Goal: Information Seeking & Learning: Learn about a topic

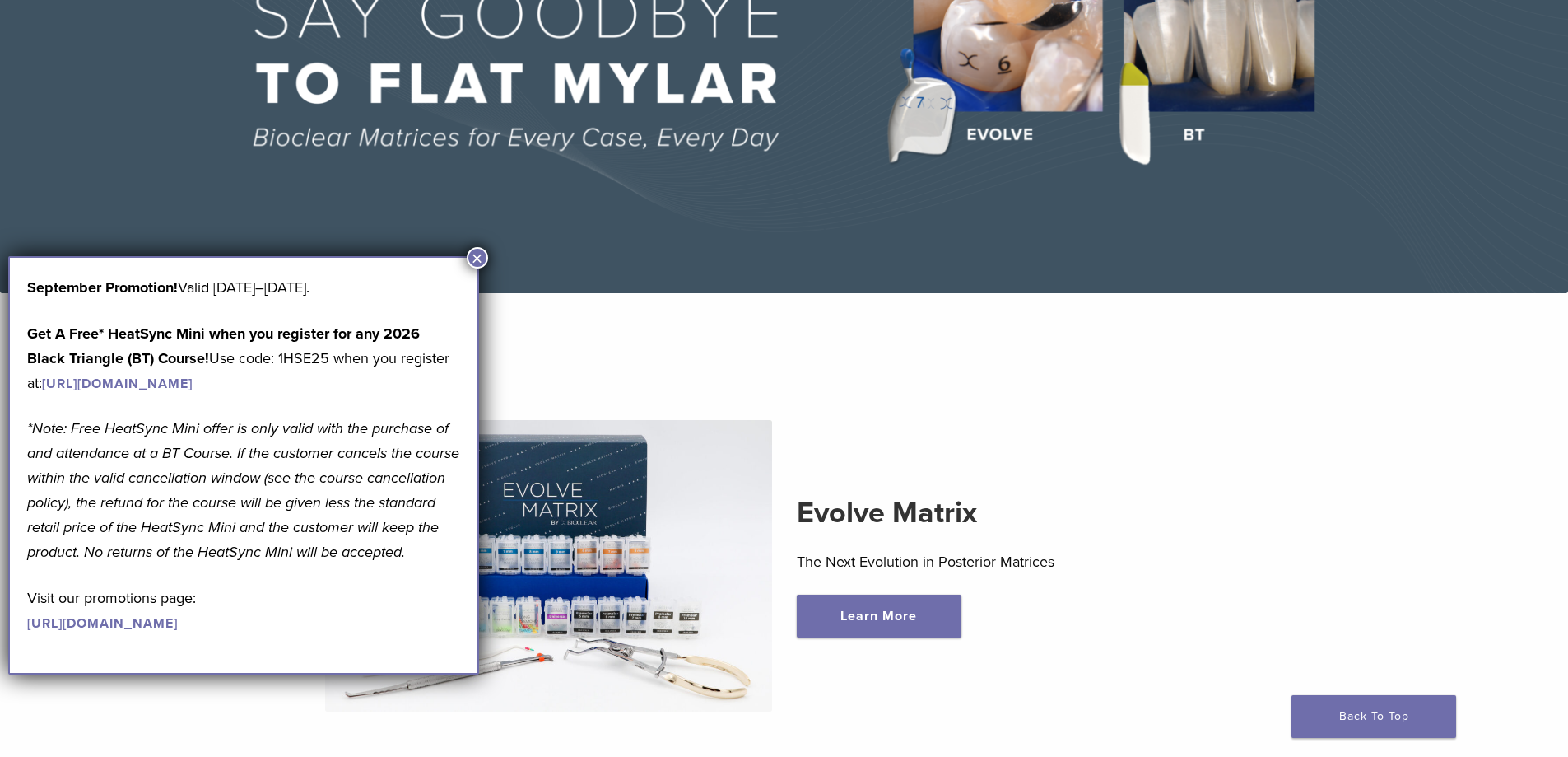
scroll to position [329, 0]
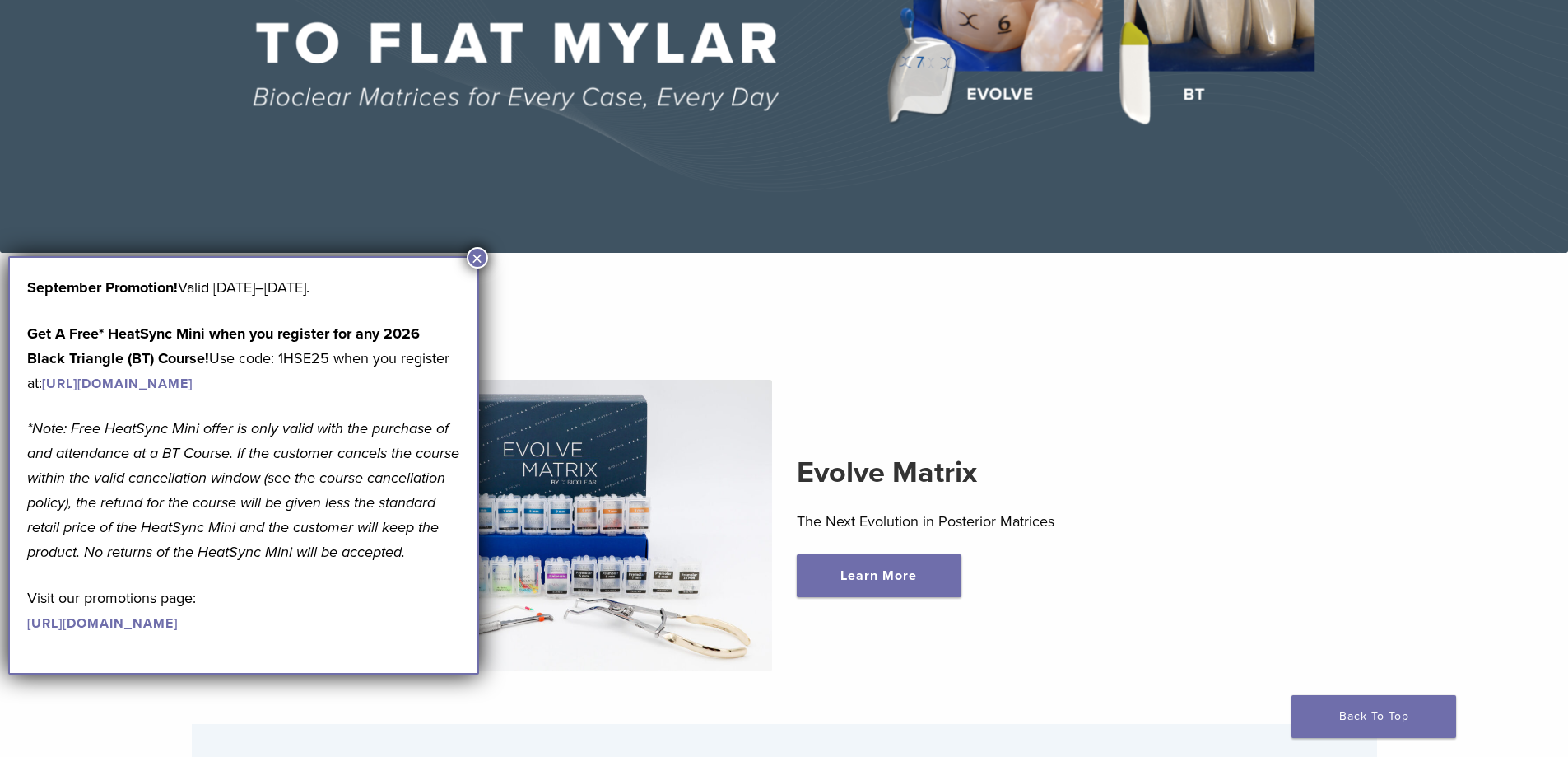
click at [557, 445] on img at bounding box center [548, 525] width 447 height 291
click at [477, 253] on button "×" at bounding box center [477, 258] width 21 height 21
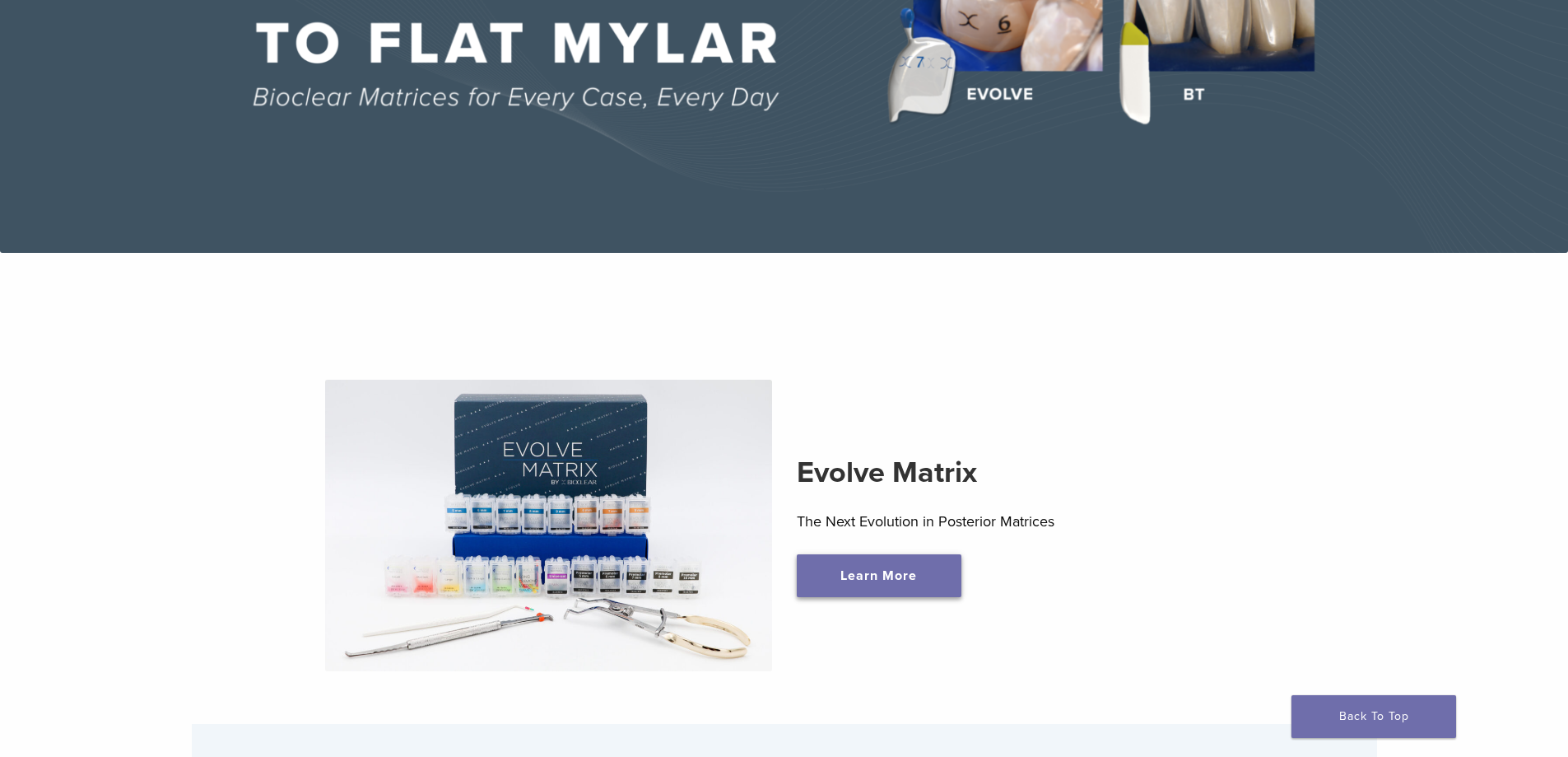
click at [894, 578] on link "Learn More" at bounding box center [879, 575] width 165 height 43
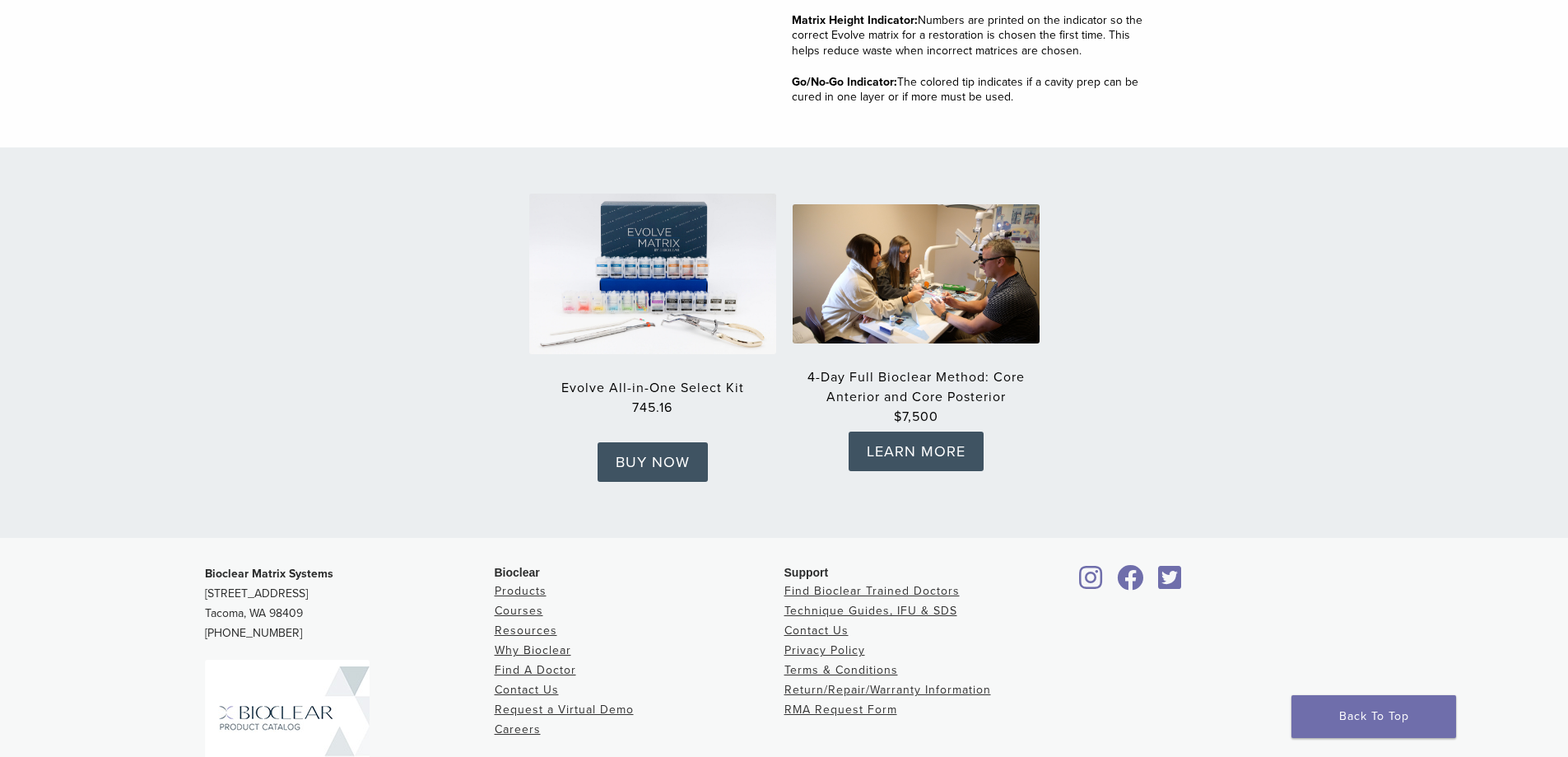
scroll to position [2471, 0]
click at [636, 267] on img at bounding box center [653, 275] width 272 height 177
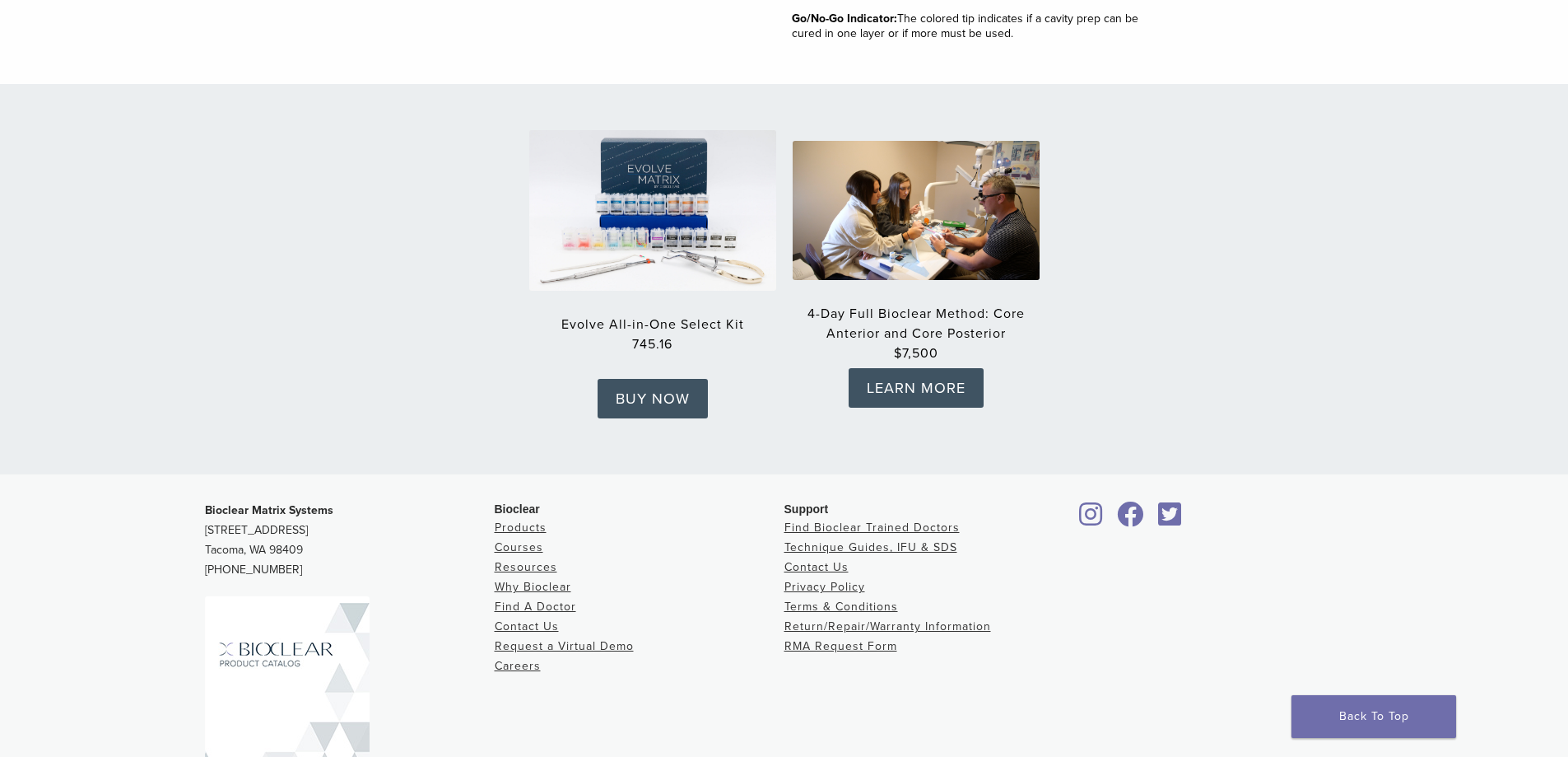
scroll to position [2632, 0]
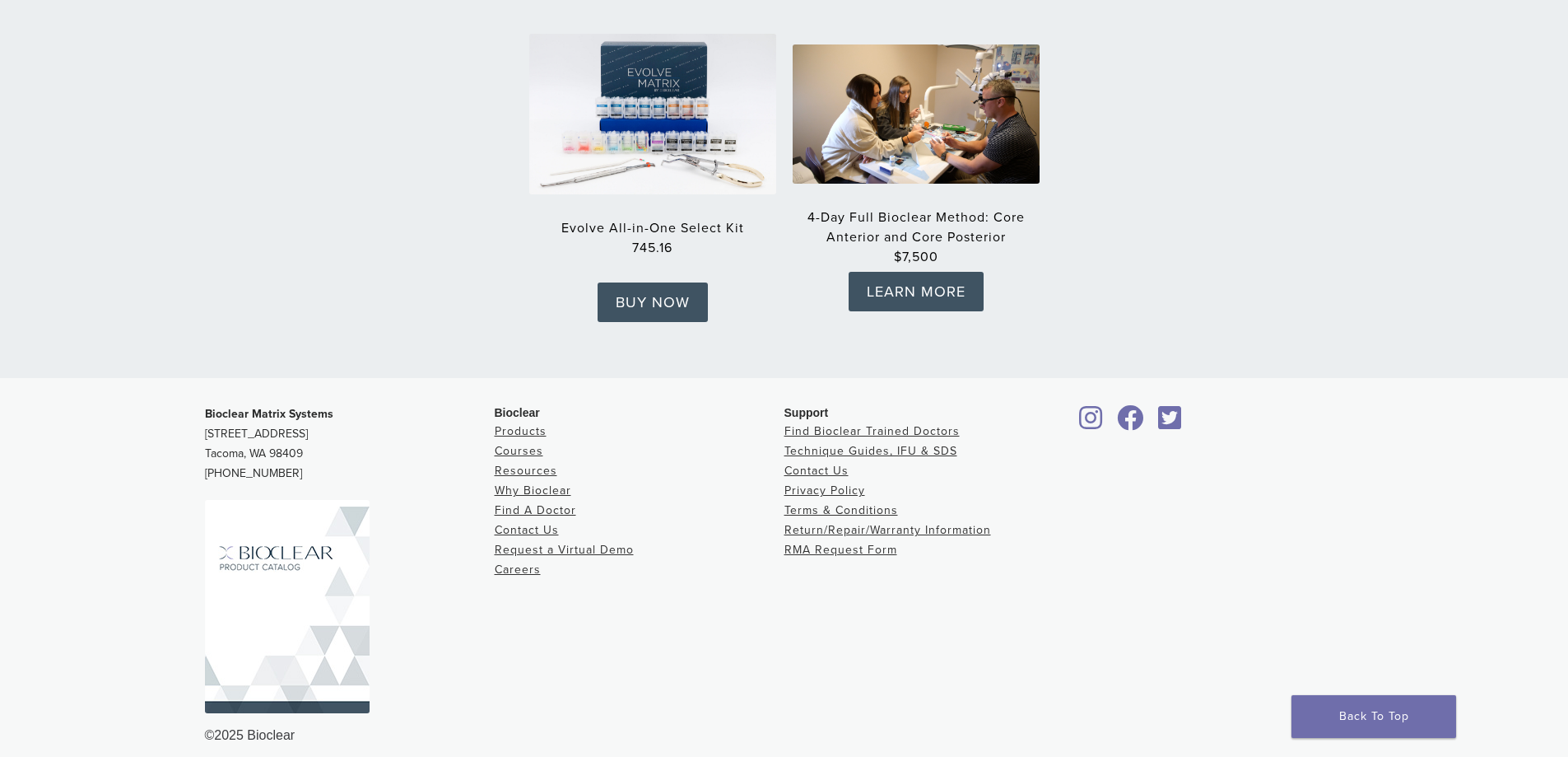
click at [329, 563] on img at bounding box center [287, 607] width 165 height 214
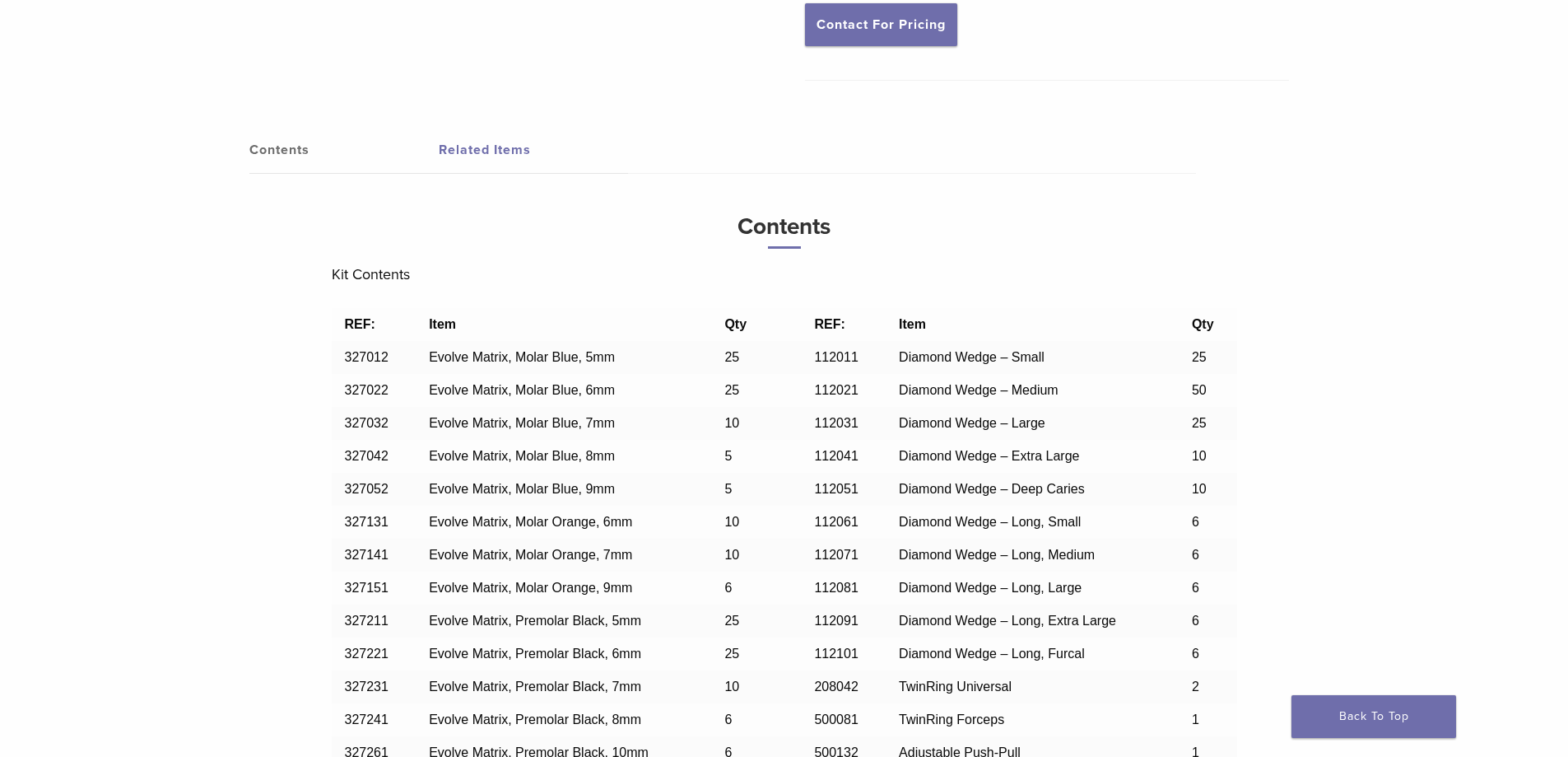
scroll to position [1236, 0]
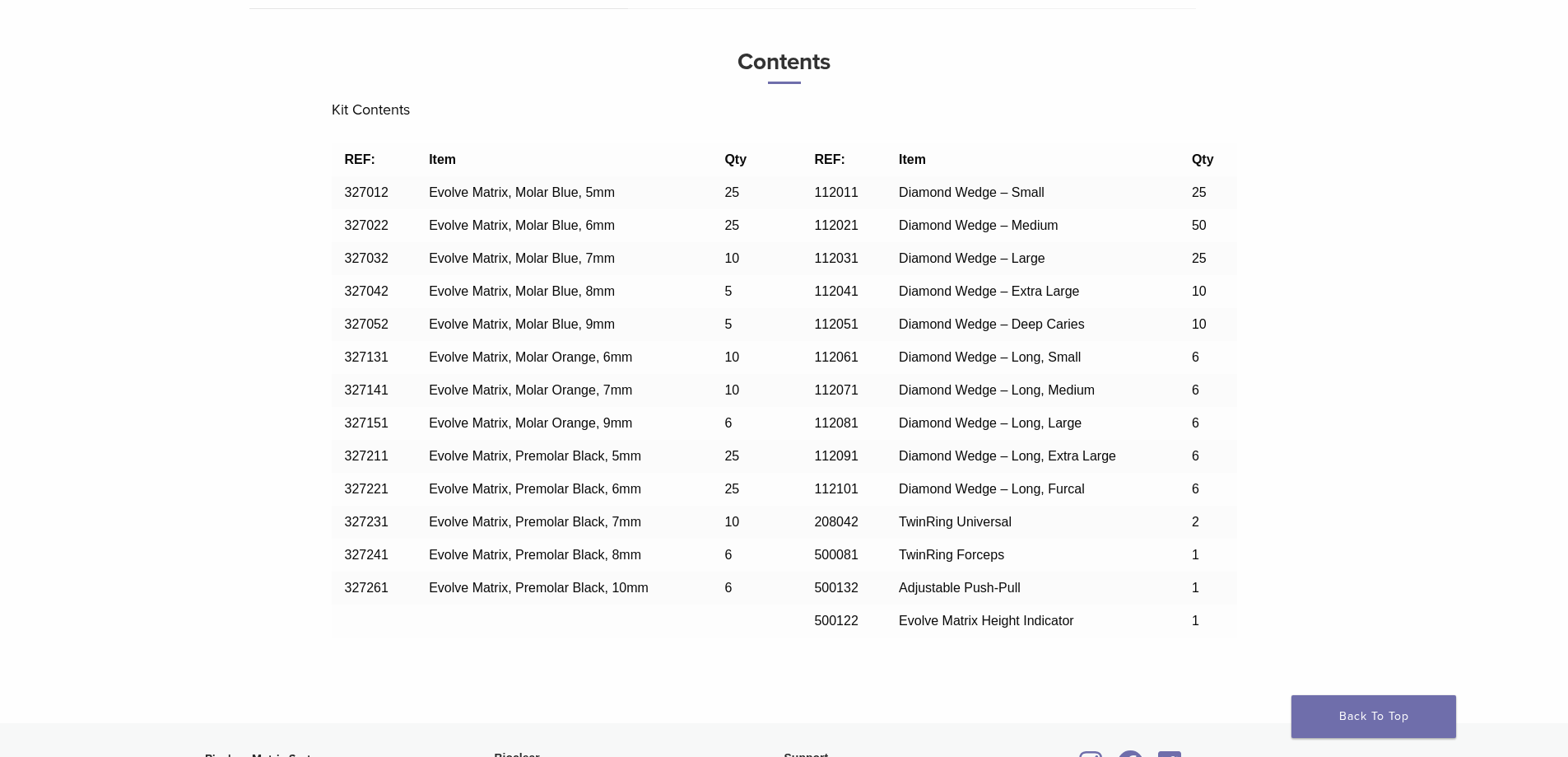
click at [582, 162] on td "Item" at bounding box center [563, 160] width 296 height 33
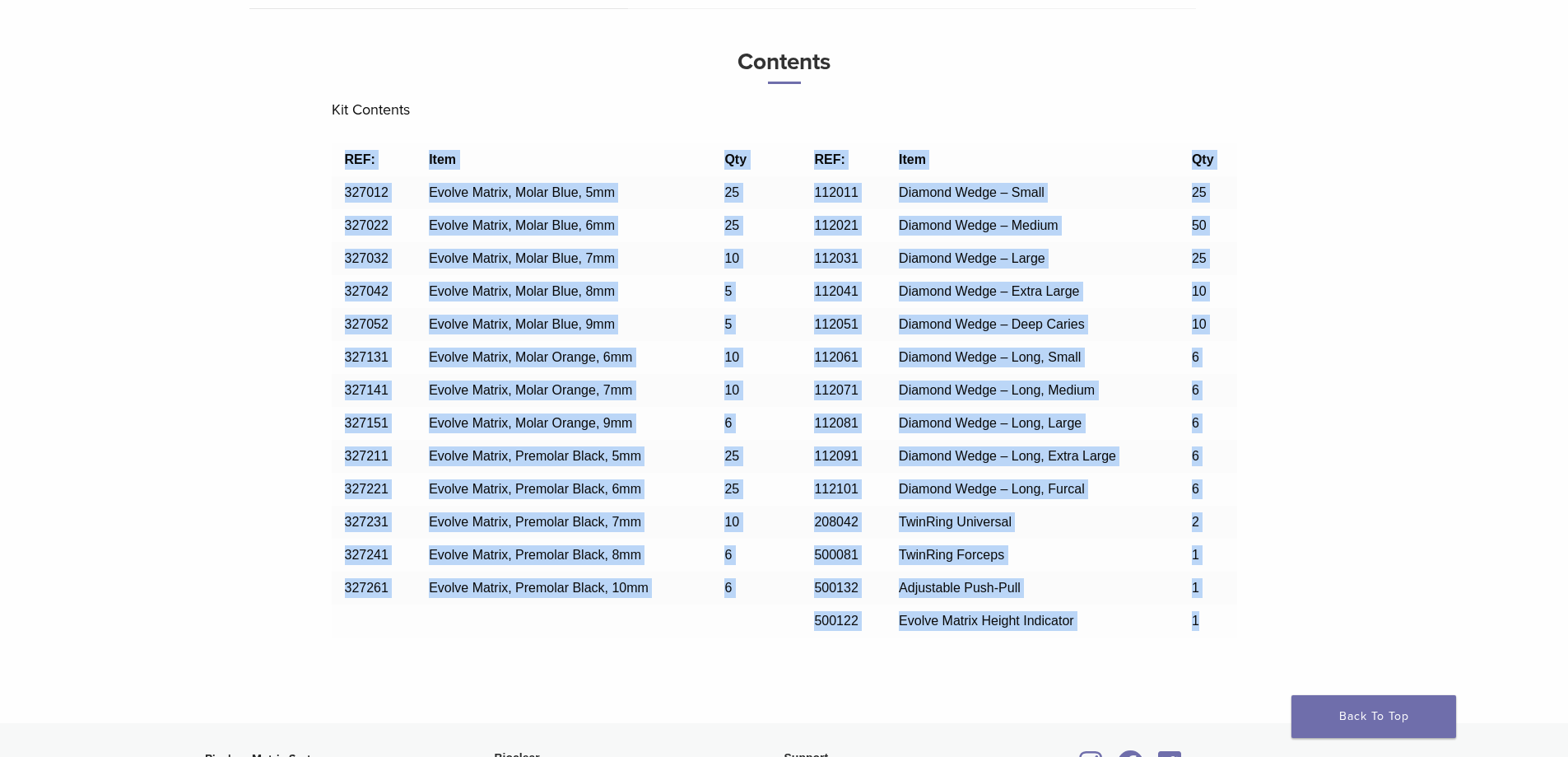
drag, startPoint x: 346, startPoint y: 159, endPoint x: 1214, endPoint y: 625, distance: 985.2
click at [1214, 625] on tbody "REF: Item Qty REF: Item Qty 327012 Evolve Matrix, Molar Blue, 5mm 25 112011 Dia…" at bounding box center [784, 390] width 906 height 494
copy tbody "REF: Item Qty REF: Item Qty 327012 Evolve Matrix, Molar Blue, 5mm 25 112011 Dia…"
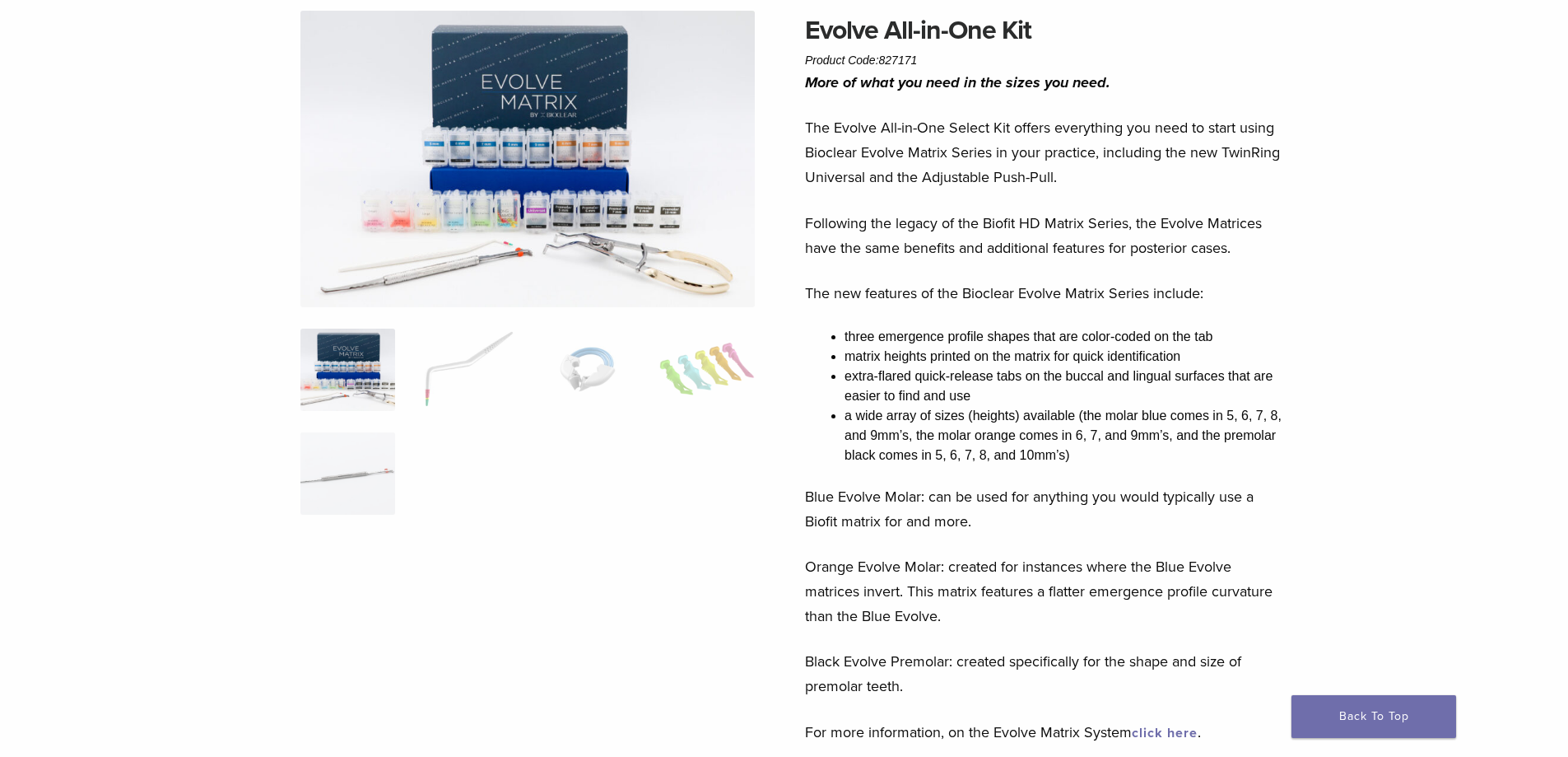
scroll to position [0, 0]
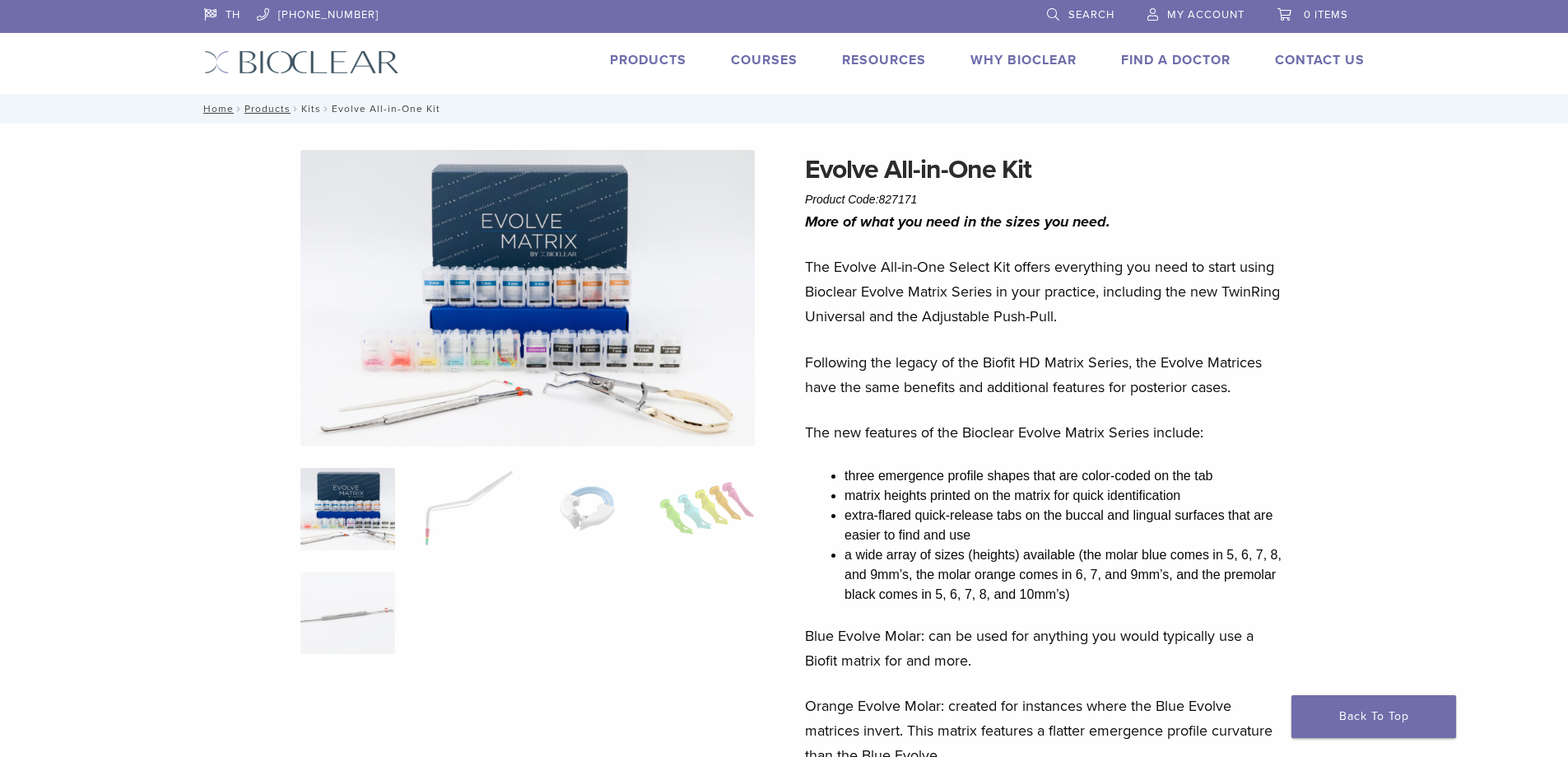
click at [307, 104] on link "Kits" at bounding box center [311, 109] width 19 height 12
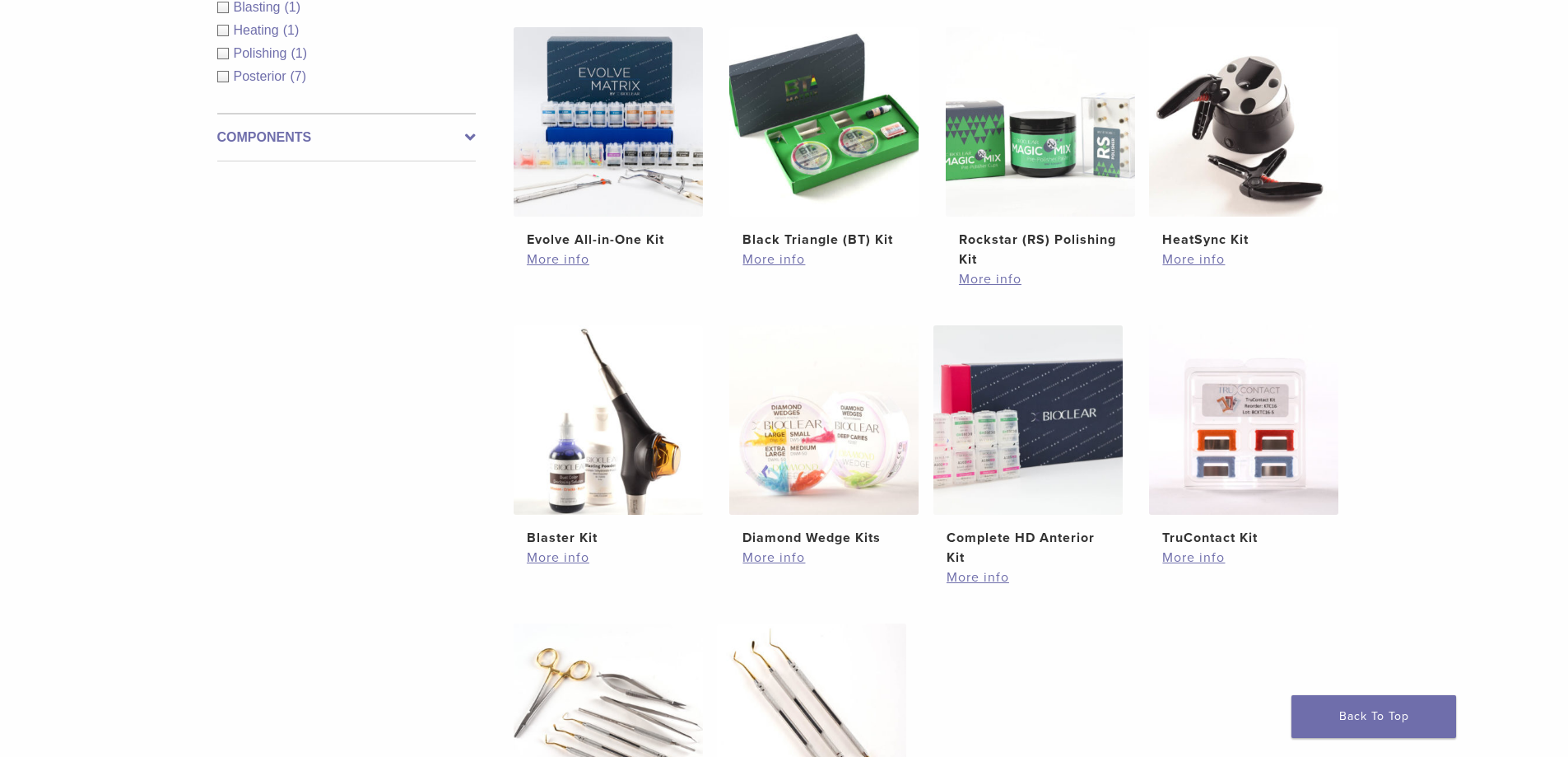
scroll to position [83, 0]
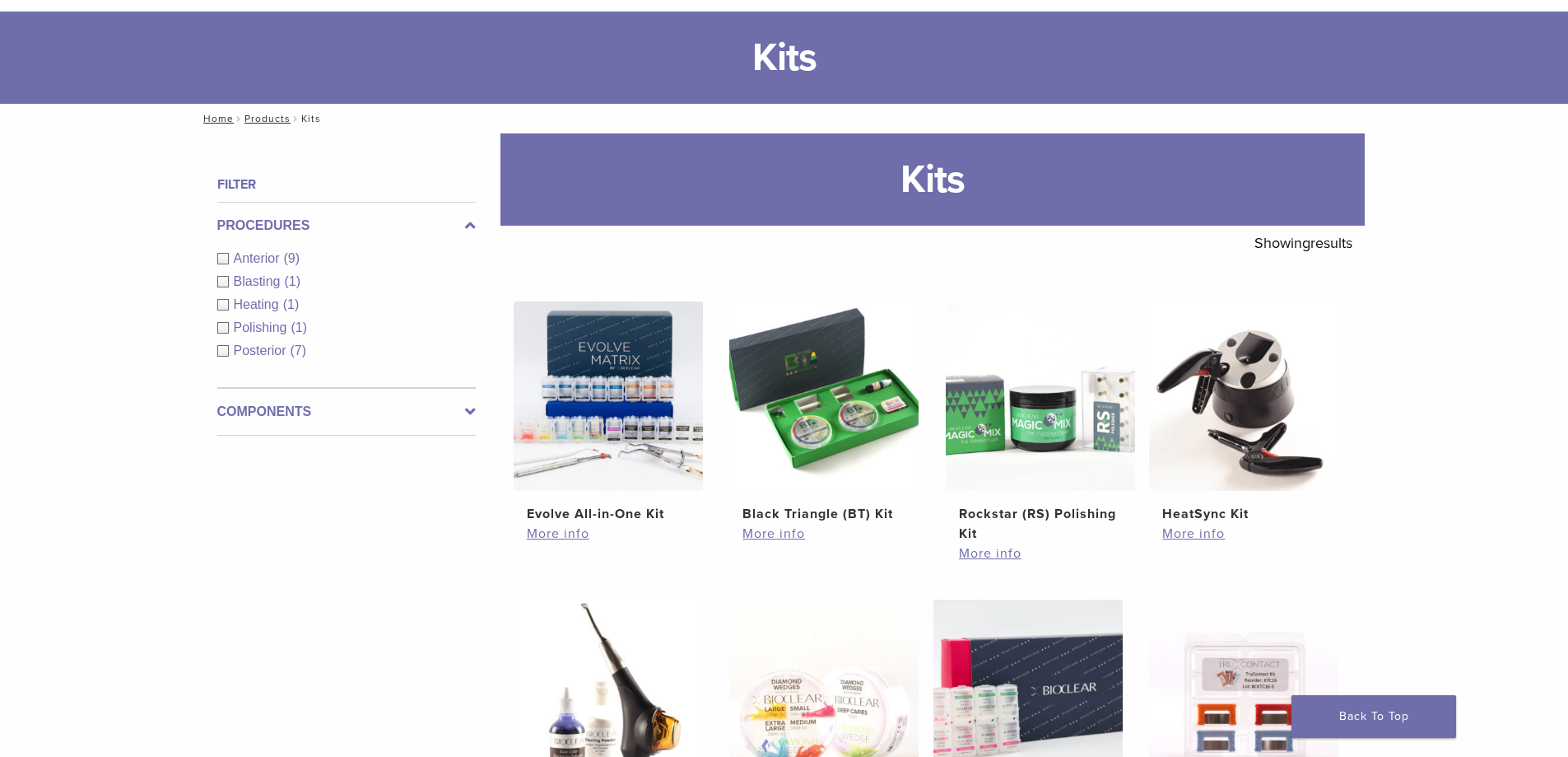
click at [469, 406] on icon at bounding box center [470, 411] width 11 height 19
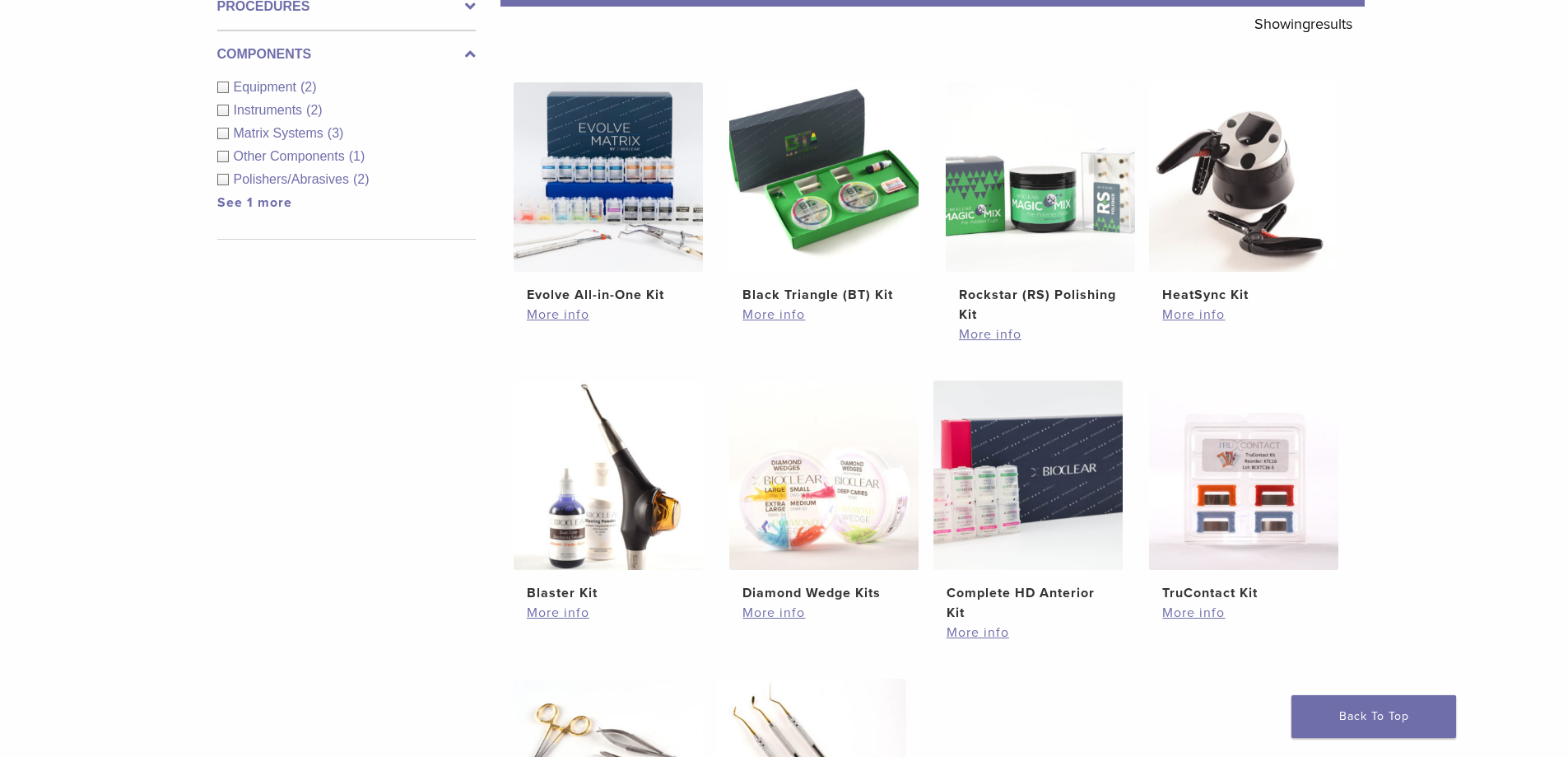
scroll to position [0, 0]
